Goal: Task Accomplishment & Management: Manage account settings

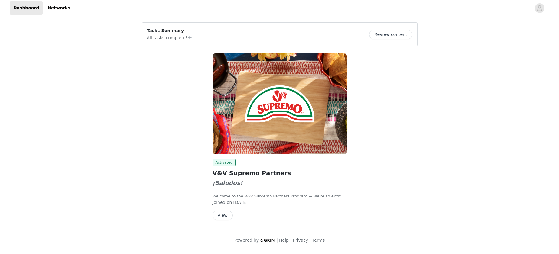
click at [224, 213] on button "View" at bounding box center [223, 216] width 20 height 10
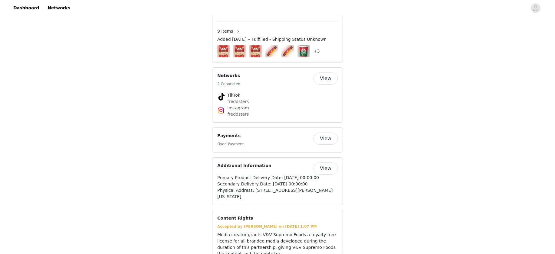
scroll to position [505, 0]
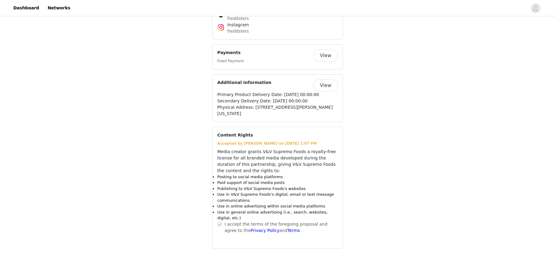
click at [286, 56] on div "Payments Fixed Payment" at bounding box center [265, 57] width 96 height 15
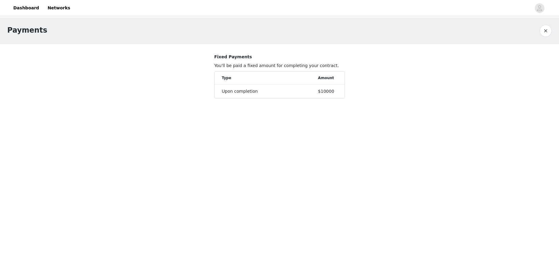
click at [235, 90] on div "Upon completion" at bounding box center [270, 91] width 96 height 6
click at [319, 87] on li "Upon completion $10000" at bounding box center [280, 92] width 130 height 14
drag, startPoint x: 230, startPoint y: 65, endPoint x: 239, endPoint y: 64, distance: 9.1
click at [235, 65] on p "You'll be paid a fixed amount for completing your contract." at bounding box center [279, 66] width 131 height 6
drag, startPoint x: 333, startPoint y: 63, endPoint x: 282, endPoint y: 64, distance: 51.4
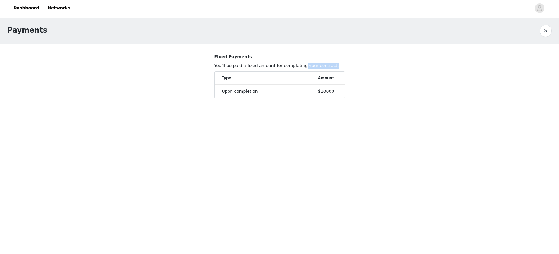
click at [284, 63] on p "You'll be paid a fixed amount for completing your contract." at bounding box center [279, 66] width 131 height 6
click at [252, 63] on p "You'll be paid a fixed amount for completing your contract." at bounding box center [279, 66] width 131 height 6
click at [550, 30] on button "button" at bounding box center [546, 31] width 12 height 12
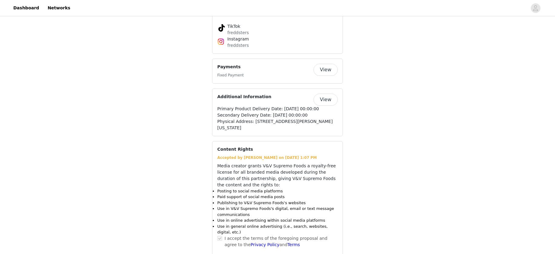
scroll to position [505, 0]
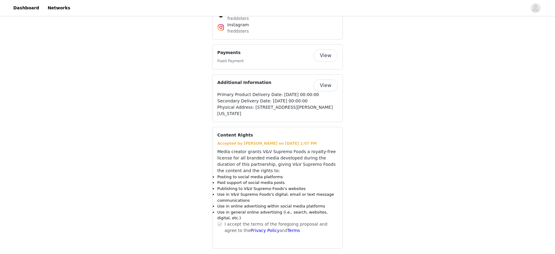
click at [226, 51] on h4 "Payments" at bounding box center [230, 53] width 26 height 6
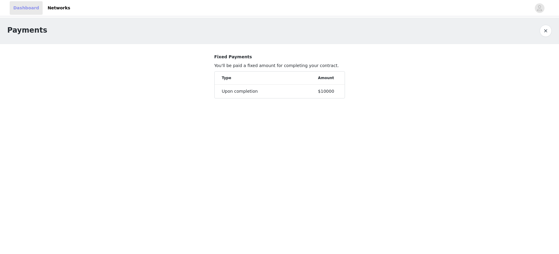
click at [27, 10] on link "Dashboard" at bounding box center [26, 8] width 33 height 14
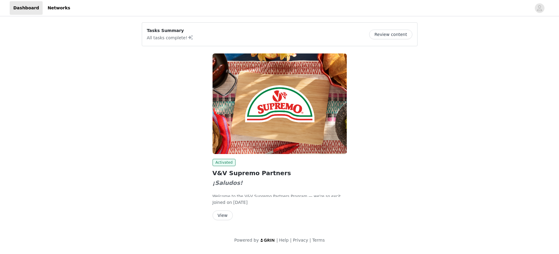
click at [193, 32] on div "Tasks Summary All tasks complete! Review content" at bounding box center [280, 35] width 266 height 14
click at [49, 5] on link "Networks" at bounding box center [59, 8] width 30 height 14
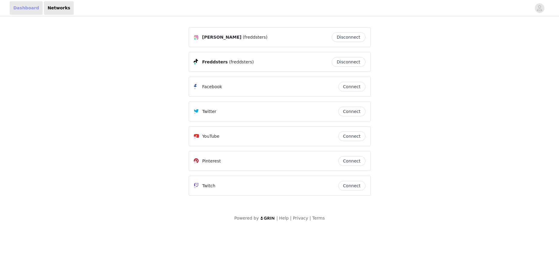
click at [23, 8] on link "Dashboard" at bounding box center [26, 8] width 33 height 14
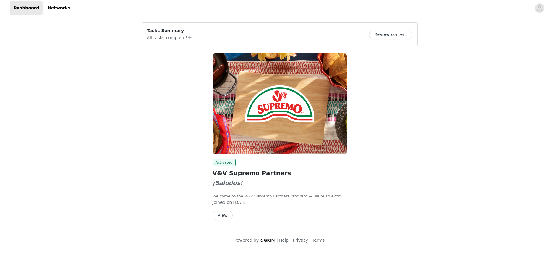
click at [227, 216] on button "View" at bounding box center [223, 216] width 20 height 10
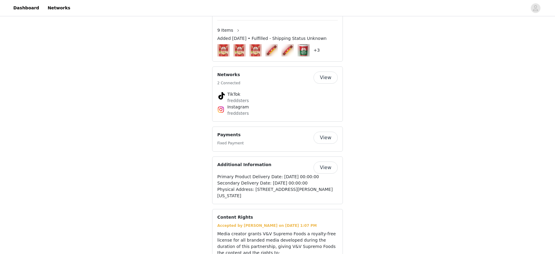
scroll to position [423, 0]
click at [251, 143] on div "Payments Fixed Payment" at bounding box center [265, 139] width 96 height 15
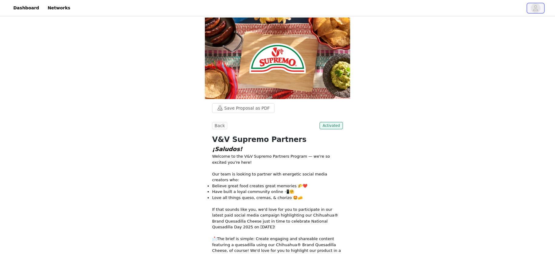
click at [533, 8] on icon "avatar" at bounding box center [535, 8] width 6 height 10
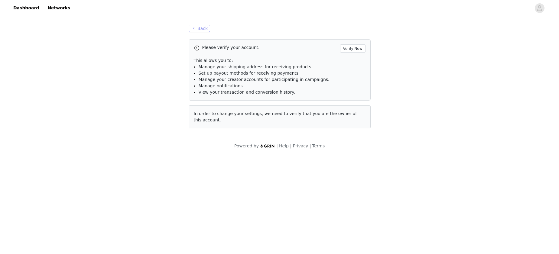
click at [203, 28] on button "Back" at bounding box center [200, 28] width 22 height 7
click at [200, 25] on button "Back" at bounding box center [200, 28] width 22 height 7
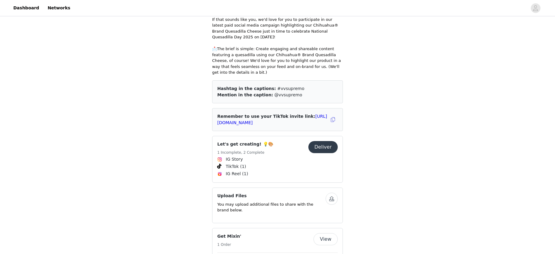
scroll to position [49, 0]
